Goal: Task Accomplishment & Management: Manage account settings

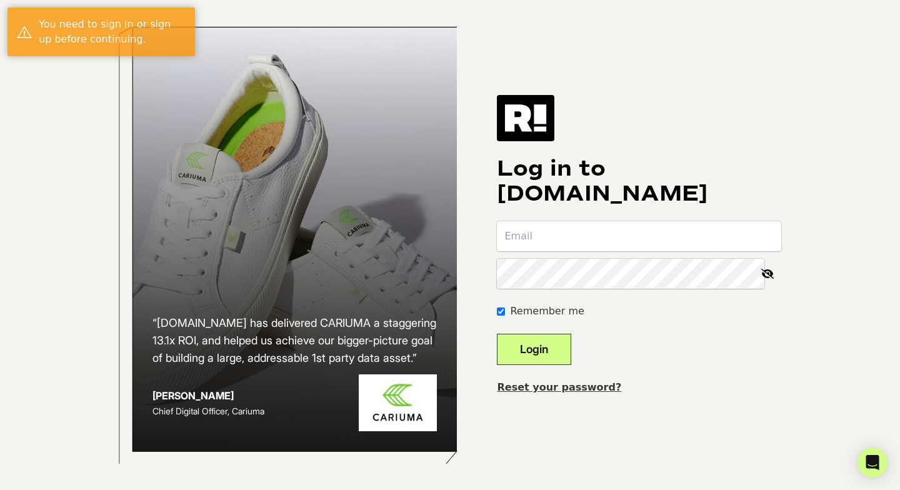
click at [579, 246] on input "email" at bounding box center [639, 236] width 284 height 30
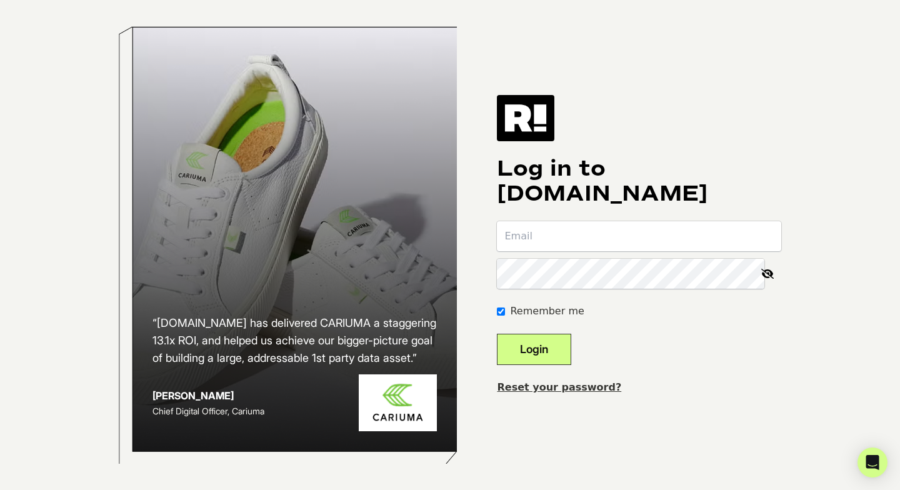
type input "[PERSON_NAME][EMAIL_ADDRESS][DOMAIN_NAME]"
click at [497, 334] on button "Login" at bounding box center [534, 349] width 74 height 31
click at [535, 118] on img at bounding box center [526, 118] width 58 height 46
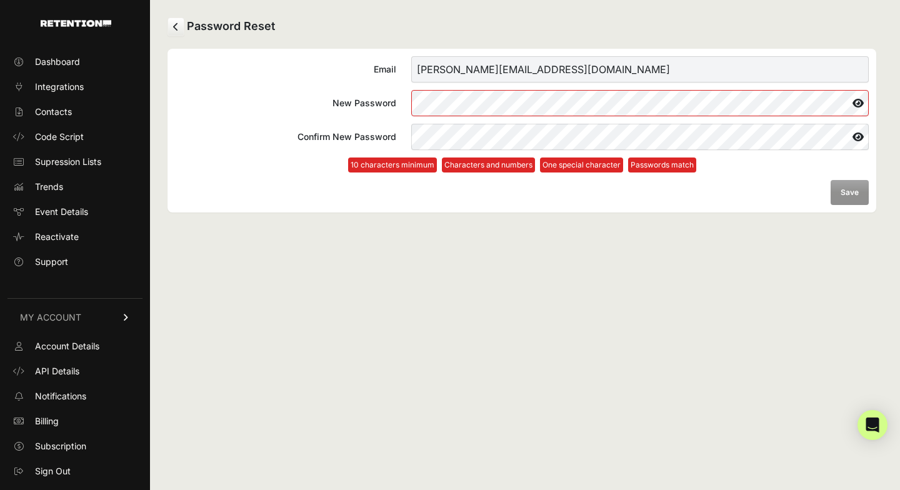
click at [862, 102] on icon at bounding box center [858, 103] width 21 height 20
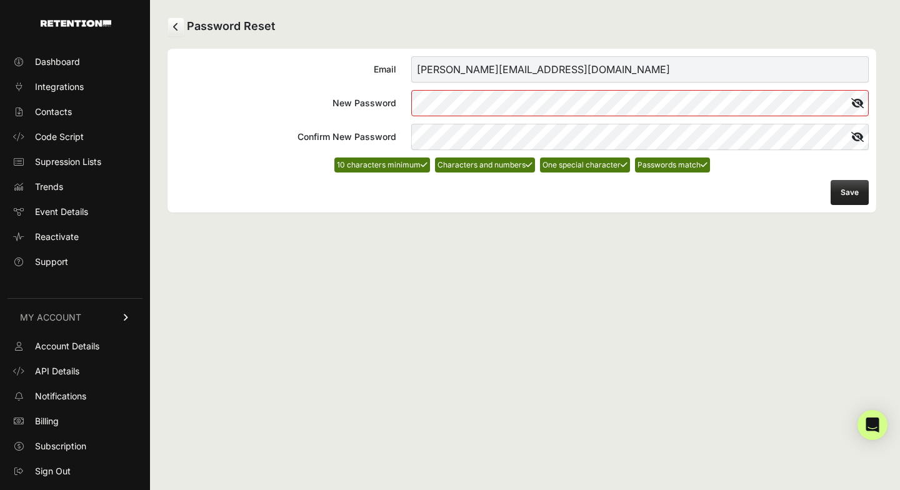
click at [837, 194] on button "Save" at bounding box center [850, 192] width 38 height 25
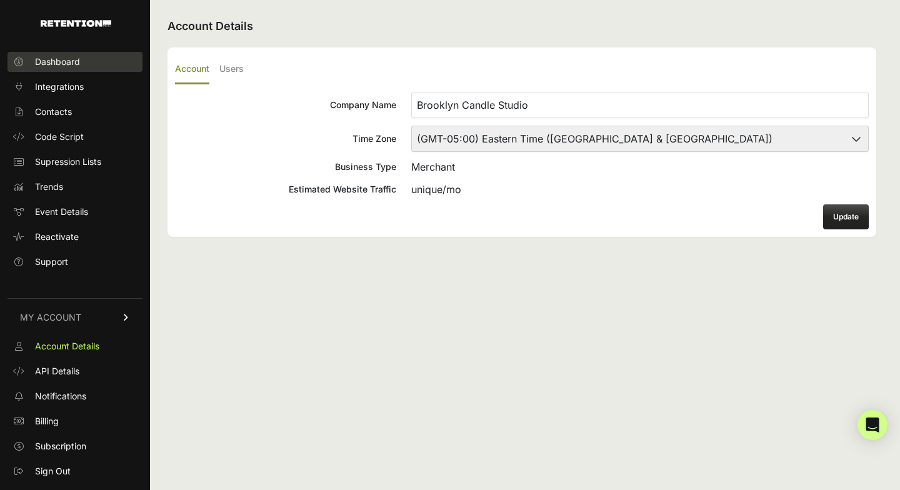
click at [79, 59] on span "Dashboard" at bounding box center [57, 62] width 45 height 13
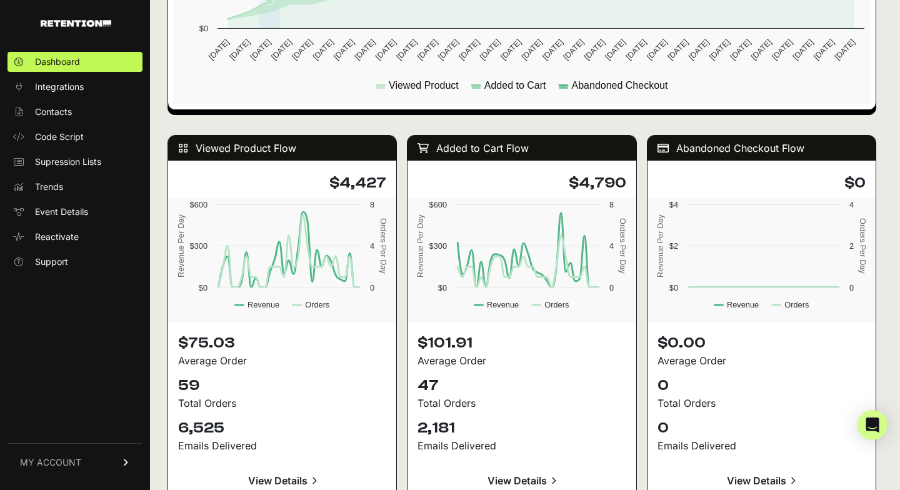
scroll to position [1039, 0]
